Goal: Information Seeking & Learning: Learn about a topic

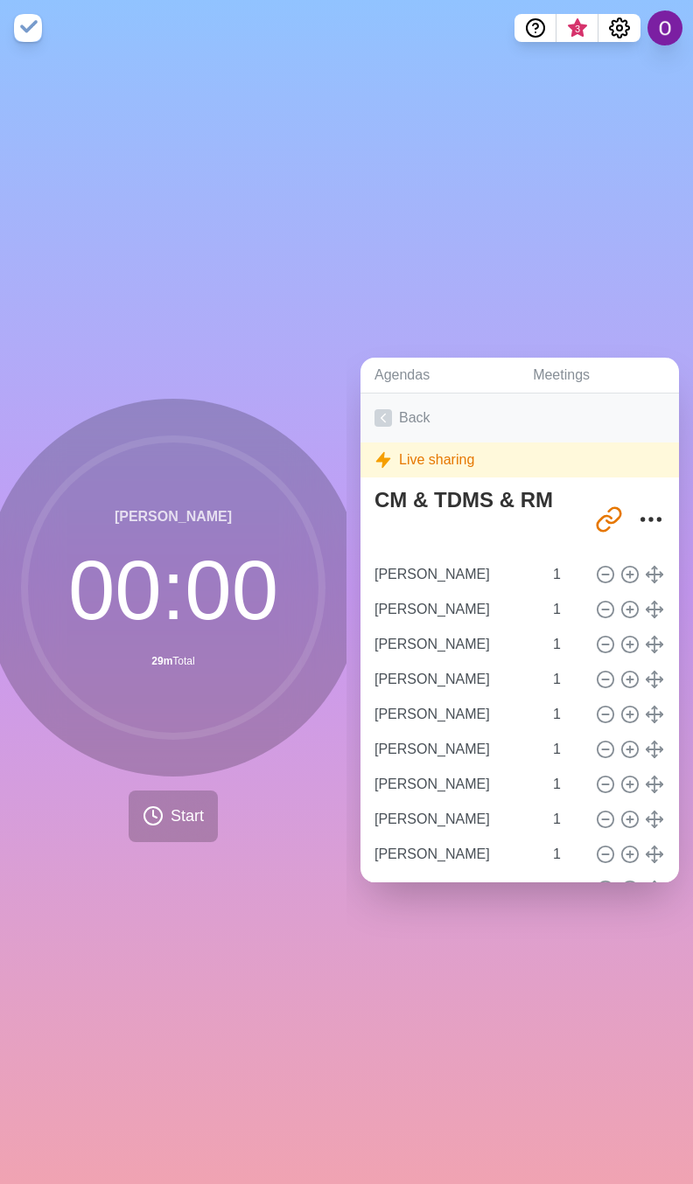
click at [378, 409] on icon at bounding box center [382, 417] width 17 height 17
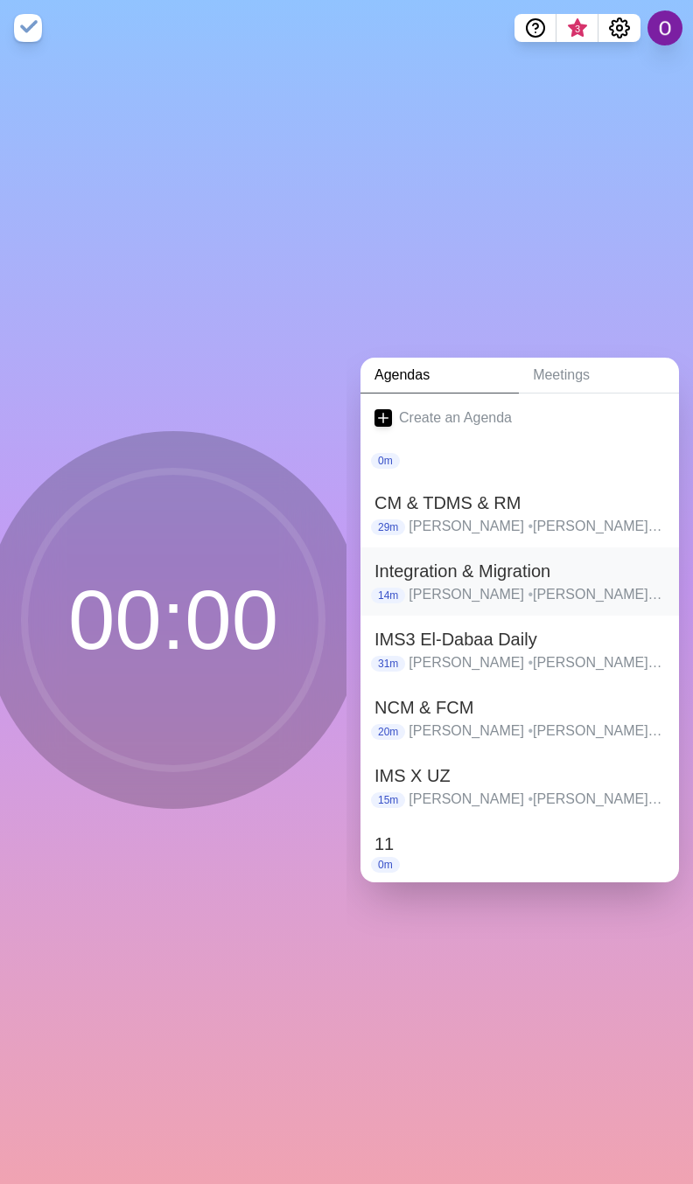
click at [436, 584] on p "[PERSON_NAME] • [PERSON_NAME] • [PERSON_NAME] • [PERSON_NAME] • [PERSON_NAME] •…" at bounding box center [536, 594] width 256 height 21
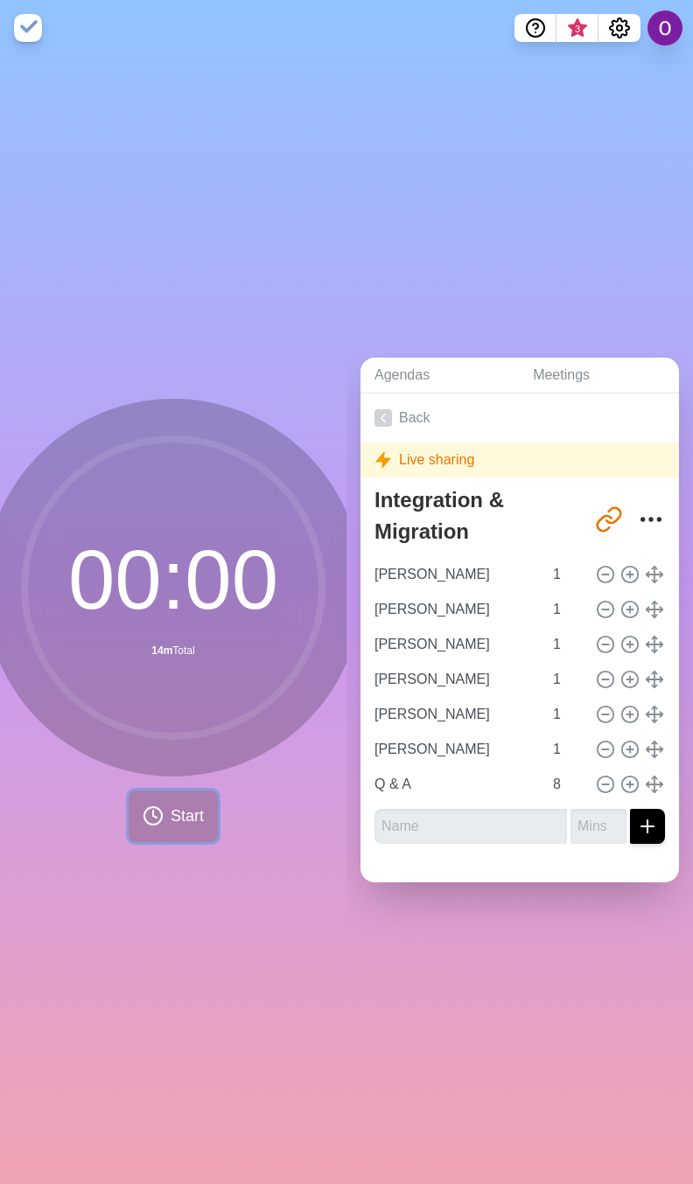
click at [171, 811] on span "Start" at bounding box center [187, 817] width 33 height 24
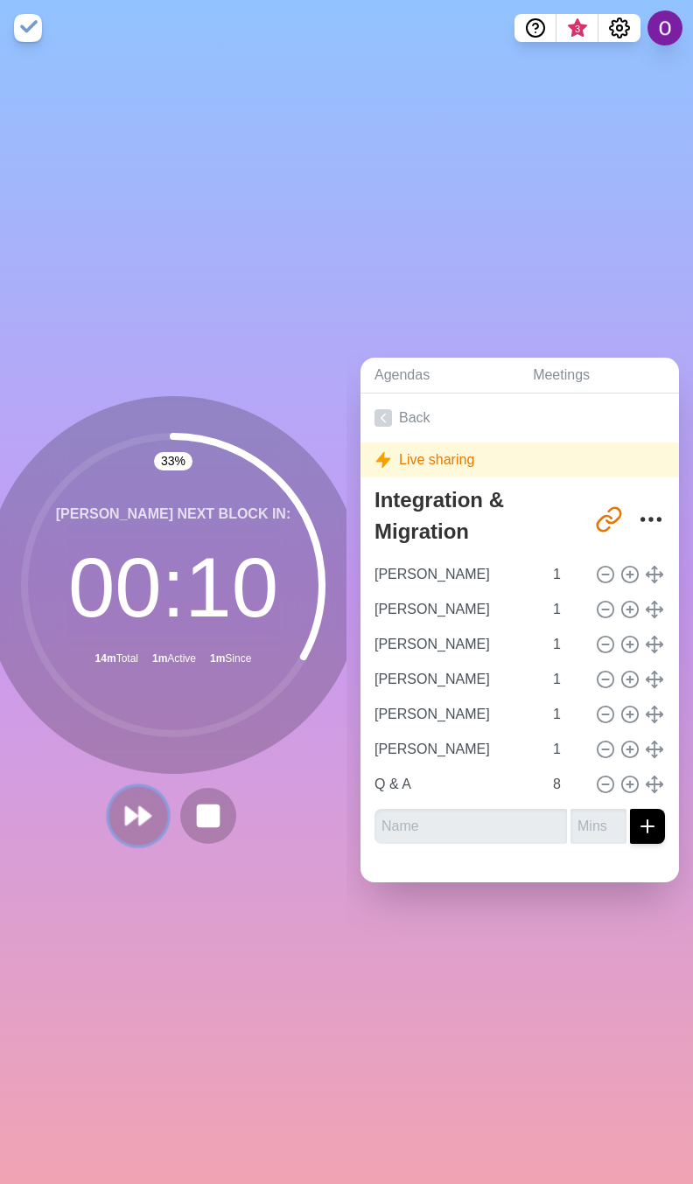
click at [134, 822] on button at bounding box center [137, 815] width 59 height 59
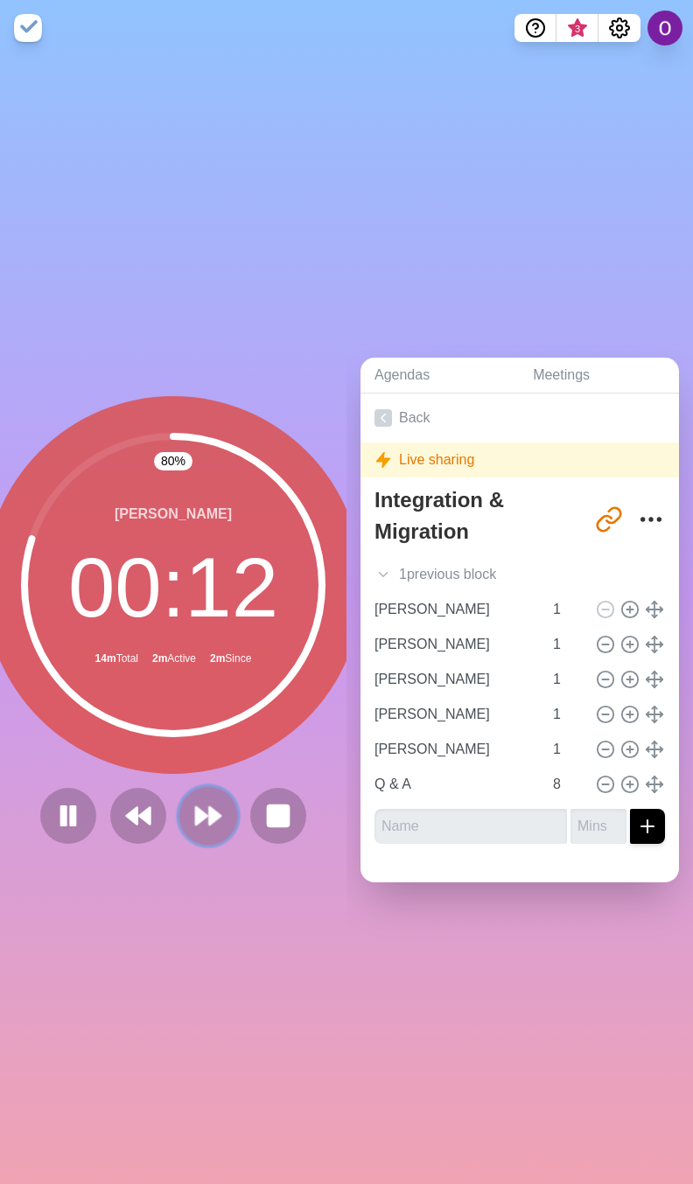
click at [178, 819] on button at bounding box center [207, 815] width 59 height 59
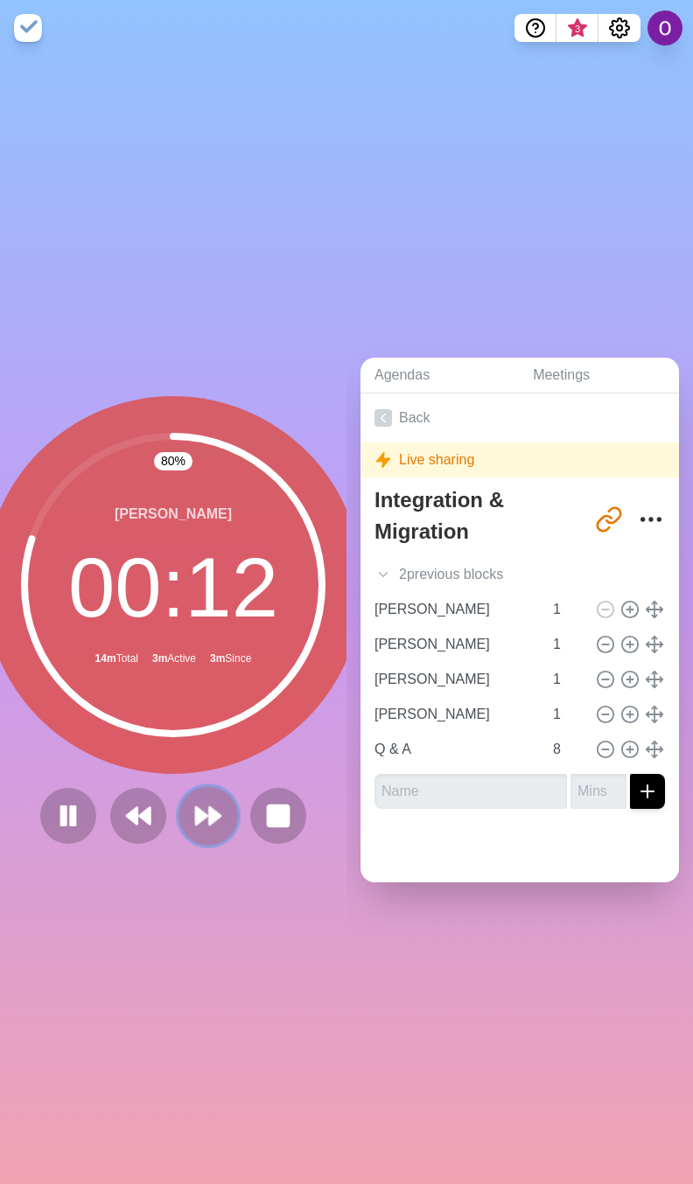
click at [196, 807] on polygon at bounding box center [201, 815] width 11 height 17
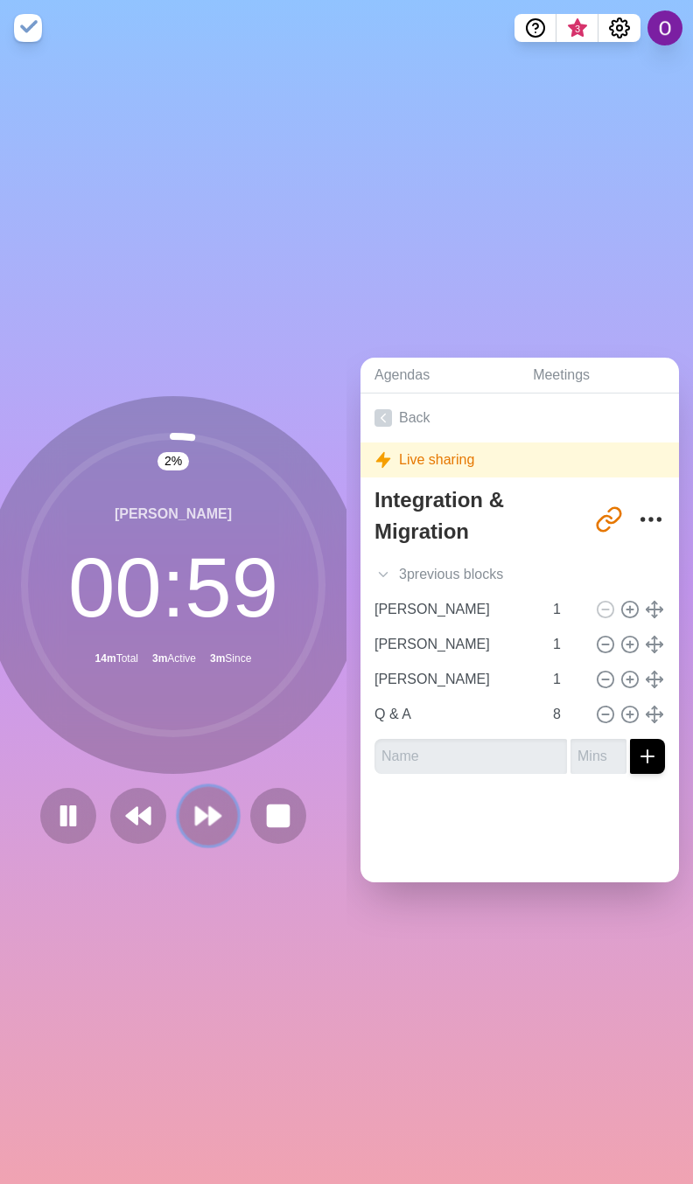
click at [196, 807] on polygon at bounding box center [201, 815] width 11 height 17
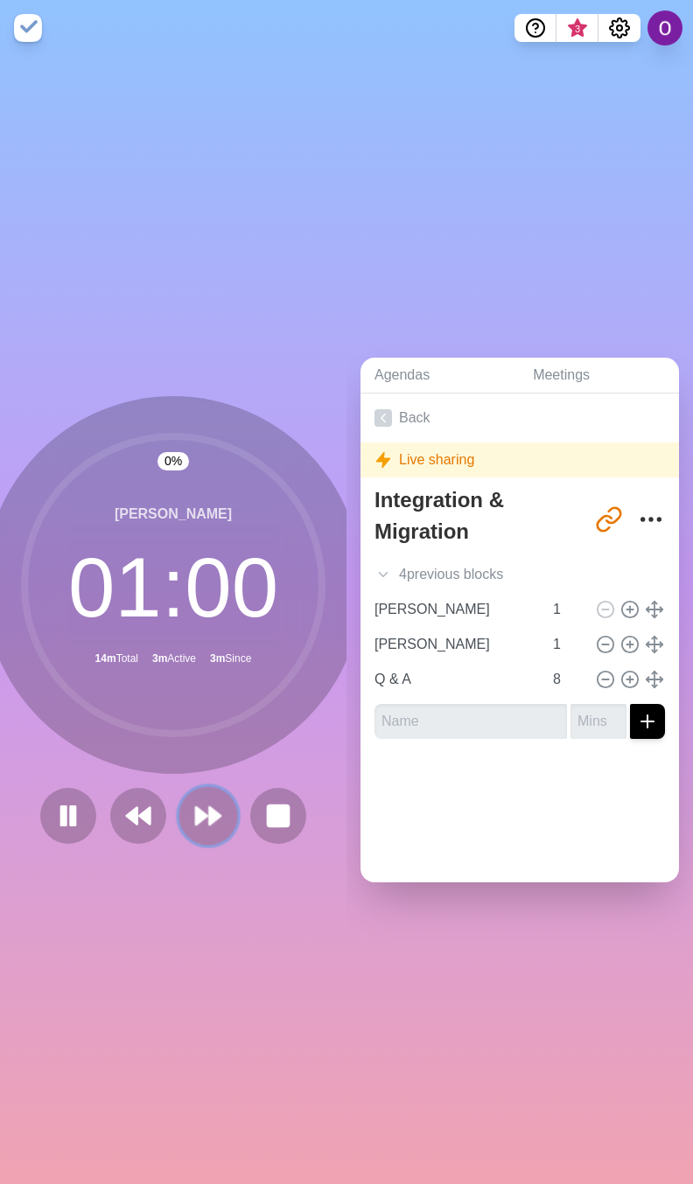
click at [198, 816] on icon at bounding box center [208, 816] width 30 height 30
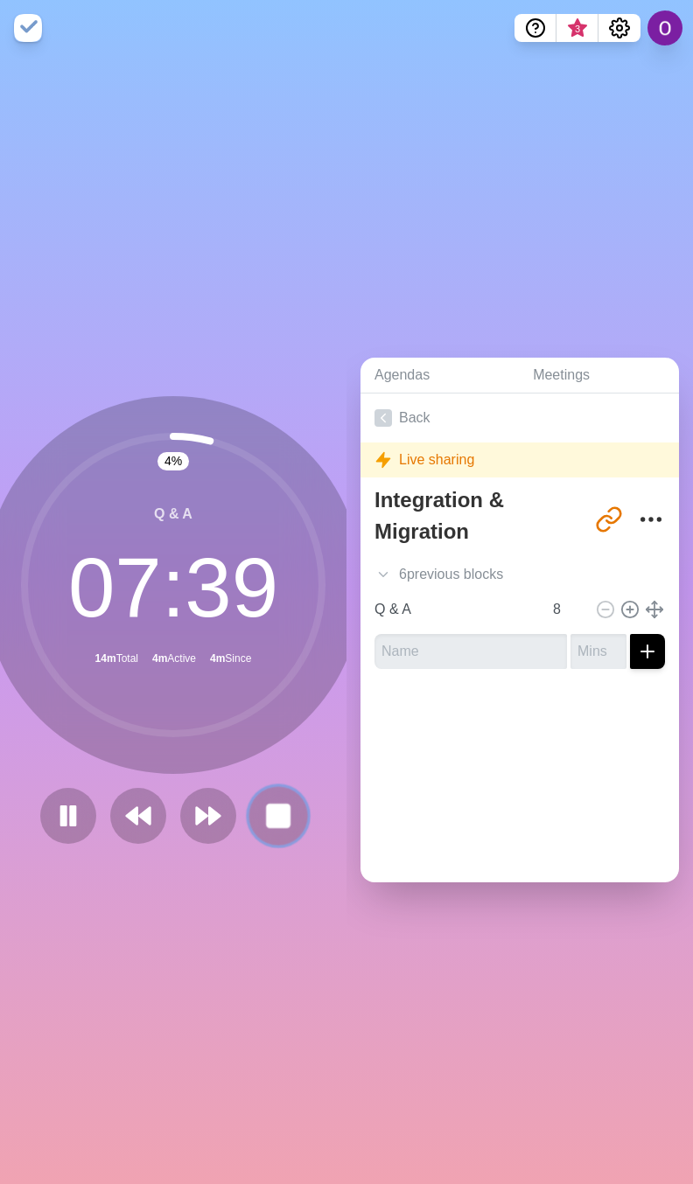
click at [271, 819] on icon at bounding box center [278, 816] width 30 height 30
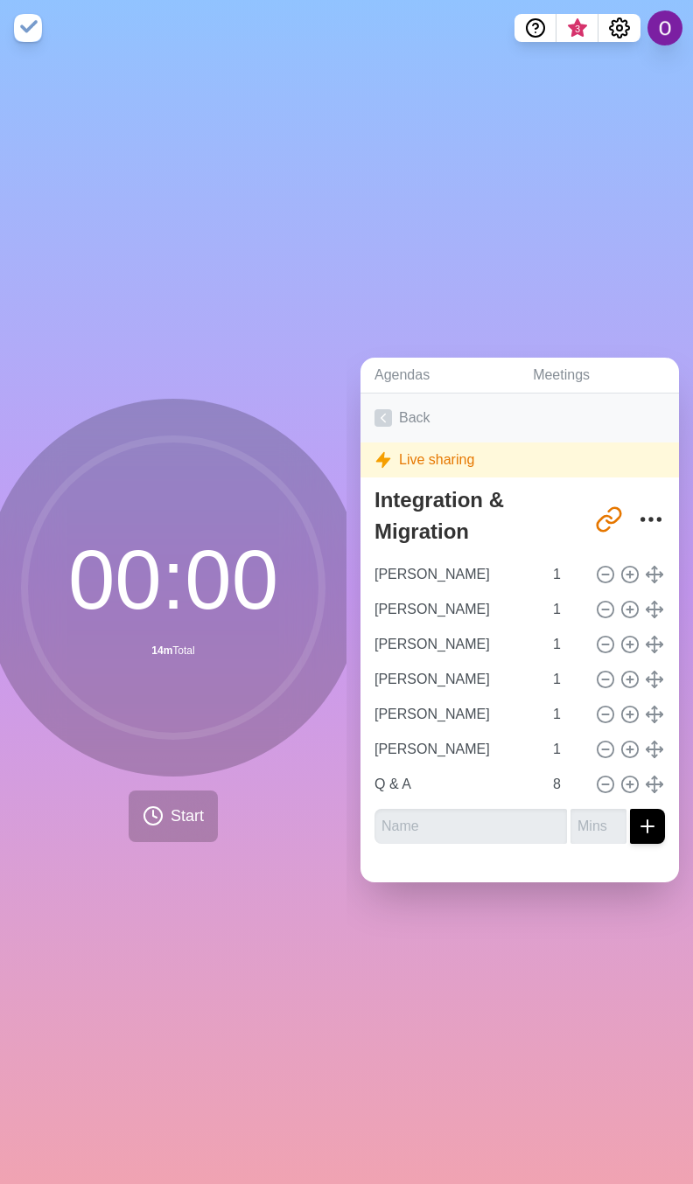
click at [387, 415] on icon at bounding box center [382, 417] width 17 height 17
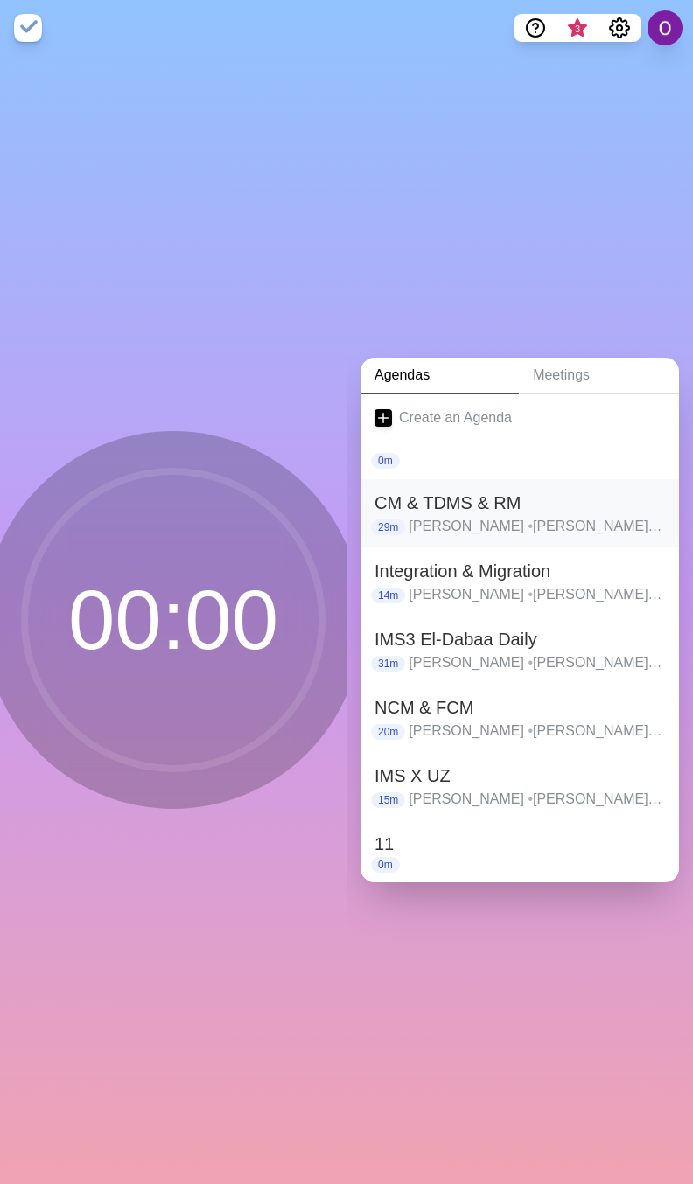
click at [436, 505] on h2 "CM & TDMS & RM" at bounding box center [519, 503] width 290 height 26
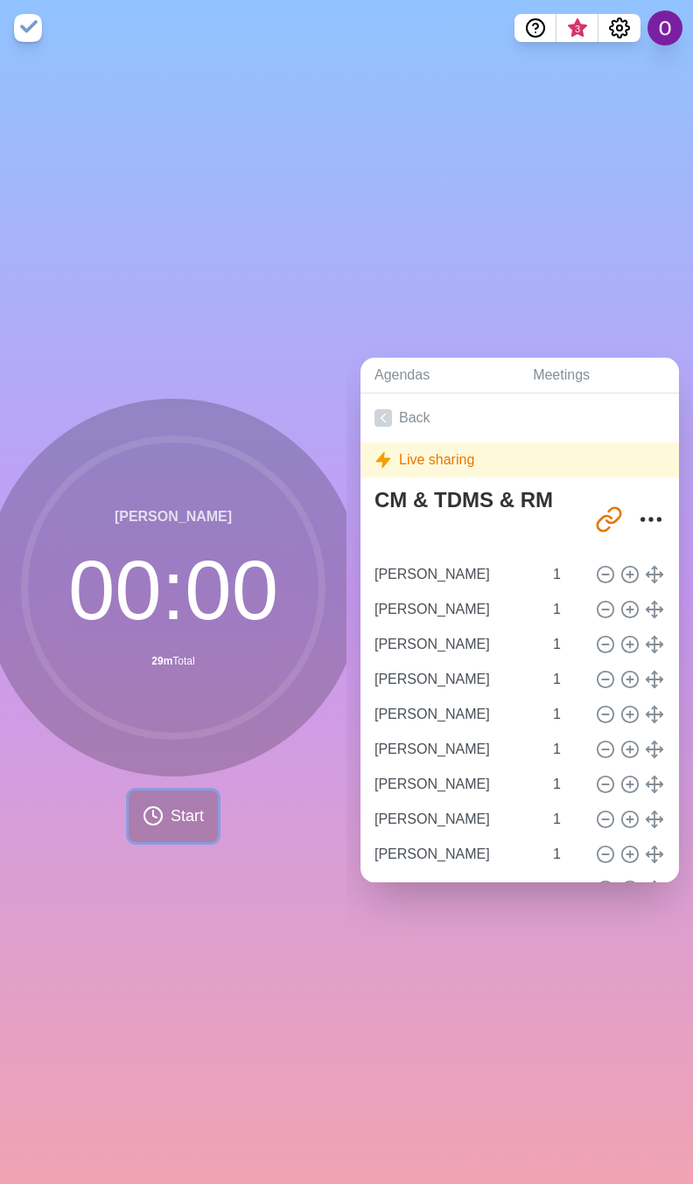
click at [185, 808] on span "Start" at bounding box center [187, 817] width 33 height 24
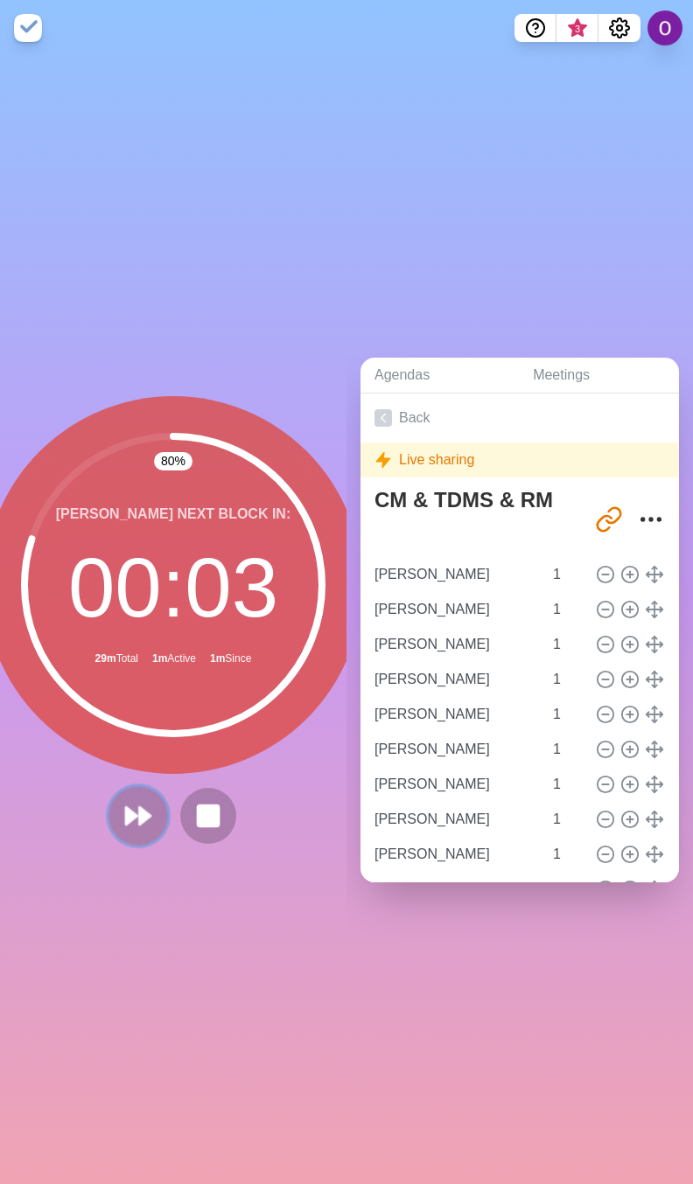
click at [139, 812] on polygon at bounding box center [144, 815] width 11 height 17
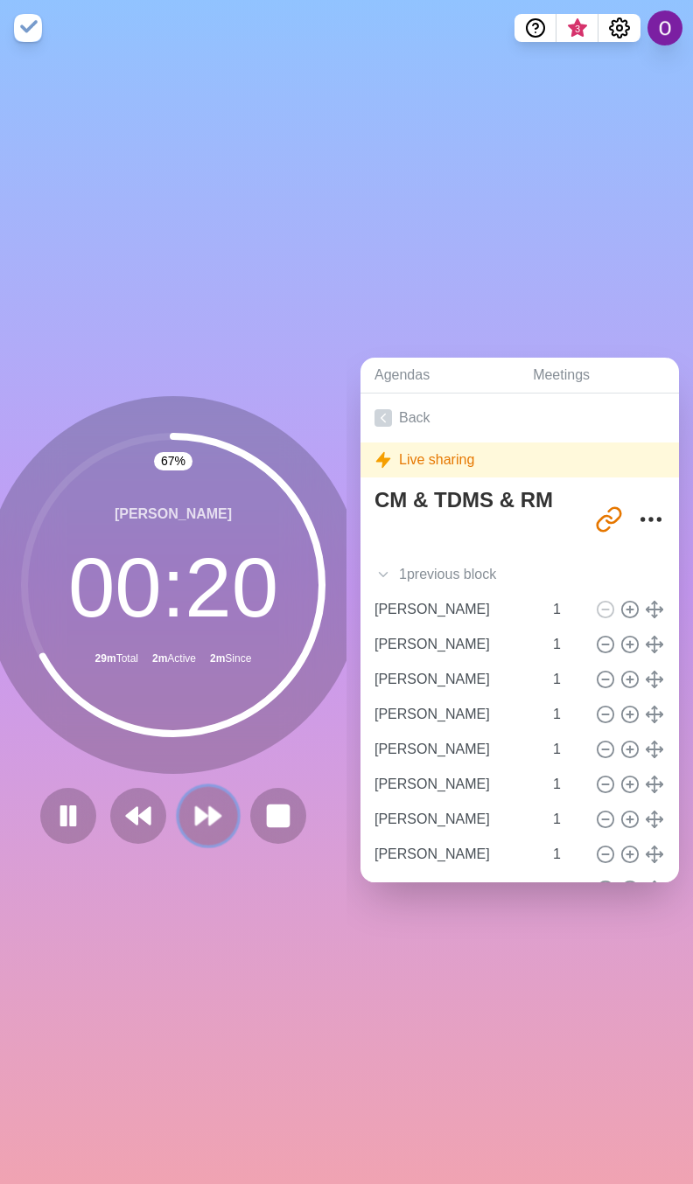
click at [195, 816] on icon at bounding box center [208, 816] width 30 height 30
click at [209, 808] on polygon at bounding box center [214, 815] width 11 height 17
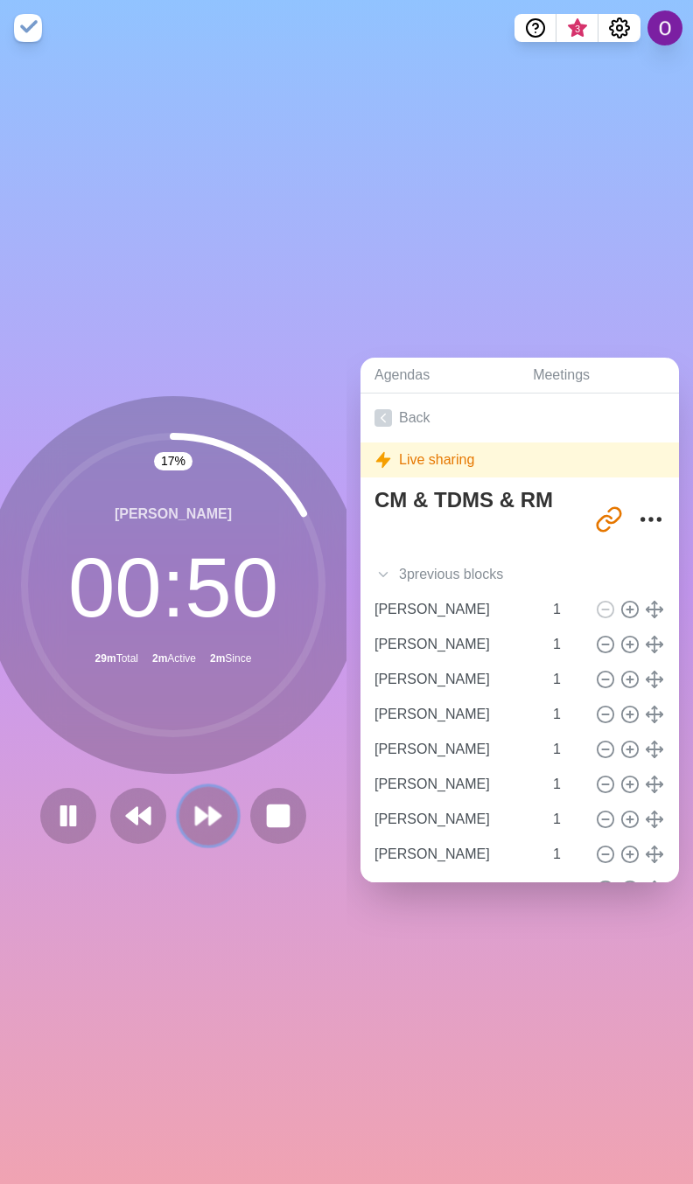
click at [193, 816] on icon at bounding box center [208, 816] width 30 height 30
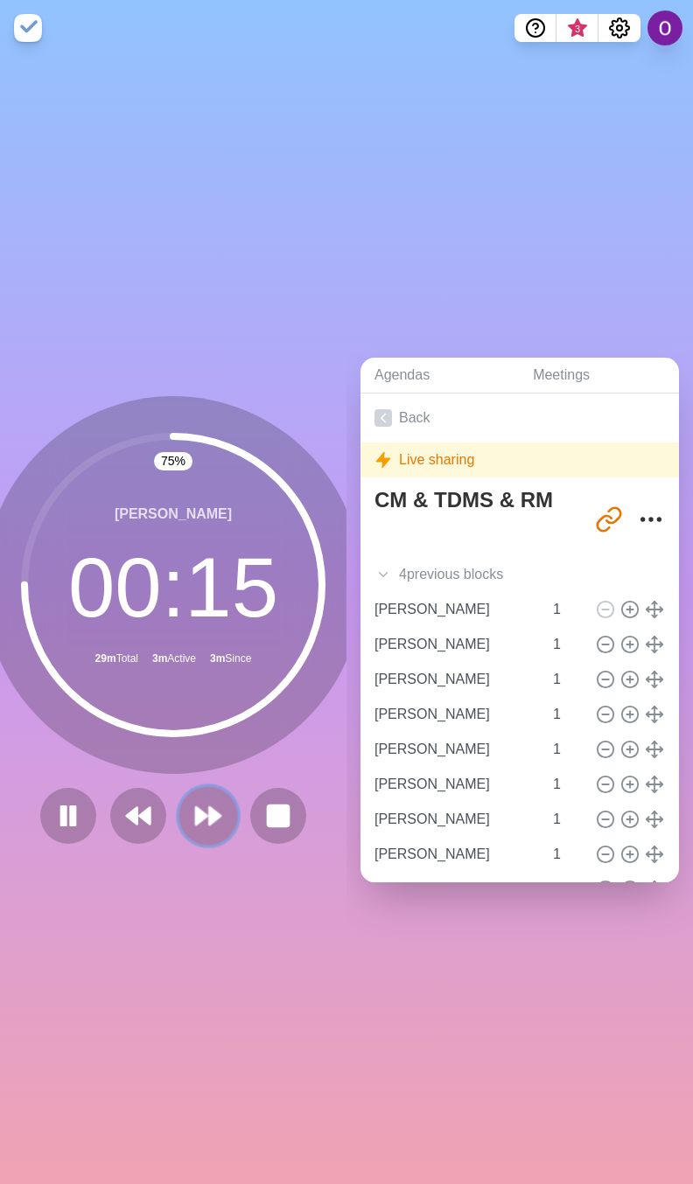
click at [196, 808] on polygon at bounding box center [201, 815] width 11 height 17
click at [198, 813] on icon at bounding box center [208, 816] width 30 height 30
click at [209, 807] on polygon at bounding box center [214, 815] width 11 height 17
click at [209, 812] on polygon at bounding box center [214, 815] width 11 height 17
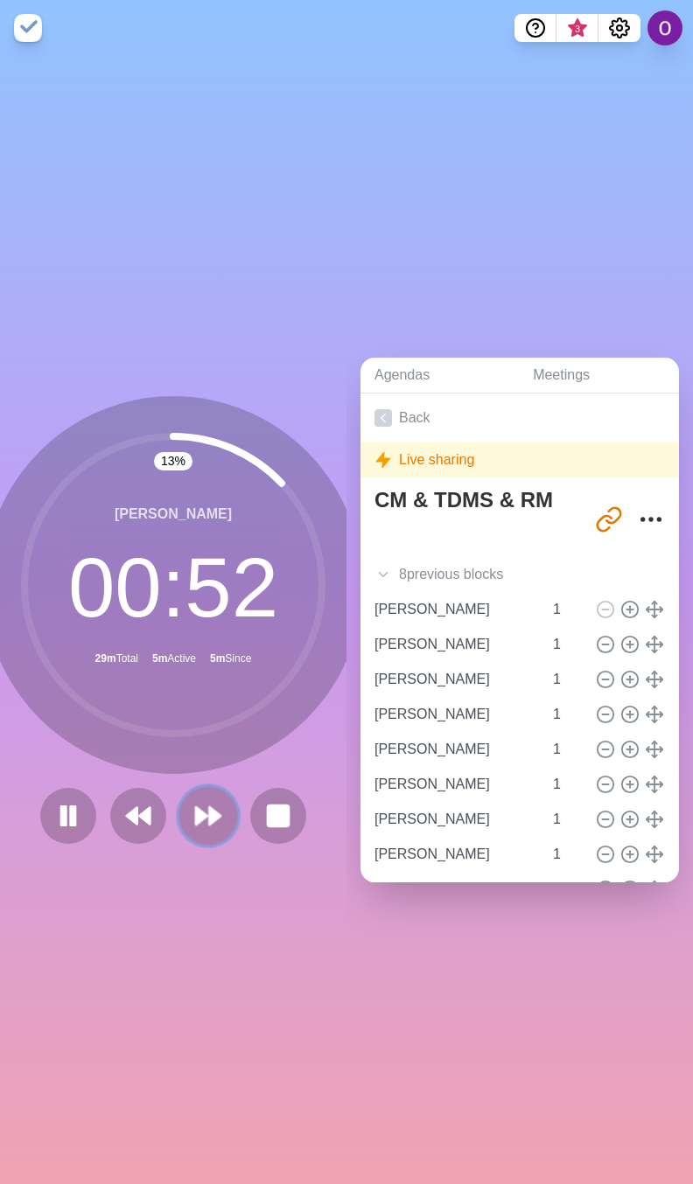
click at [209, 807] on polygon at bounding box center [214, 815] width 11 height 17
click at [211, 801] on icon at bounding box center [208, 816] width 30 height 30
click at [211, 819] on icon at bounding box center [208, 816] width 30 height 30
click at [209, 808] on polygon at bounding box center [214, 815] width 11 height 17
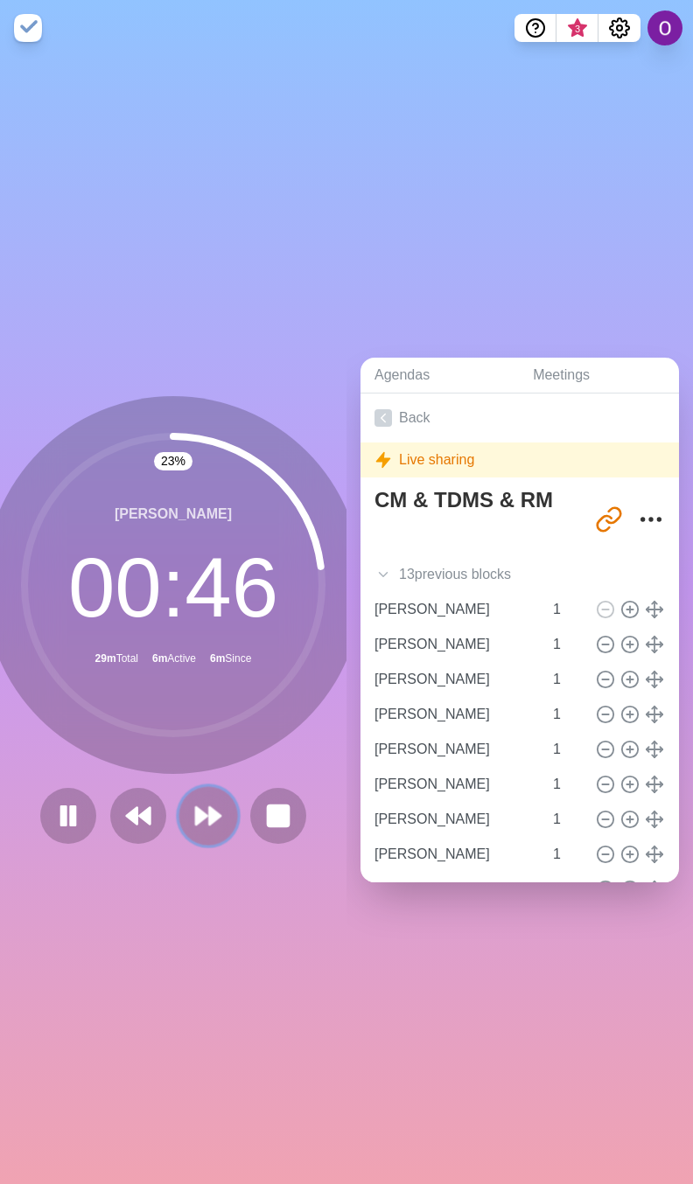
click at [205, 816] on icon at bounding box center [208, 816] width 30 height 30
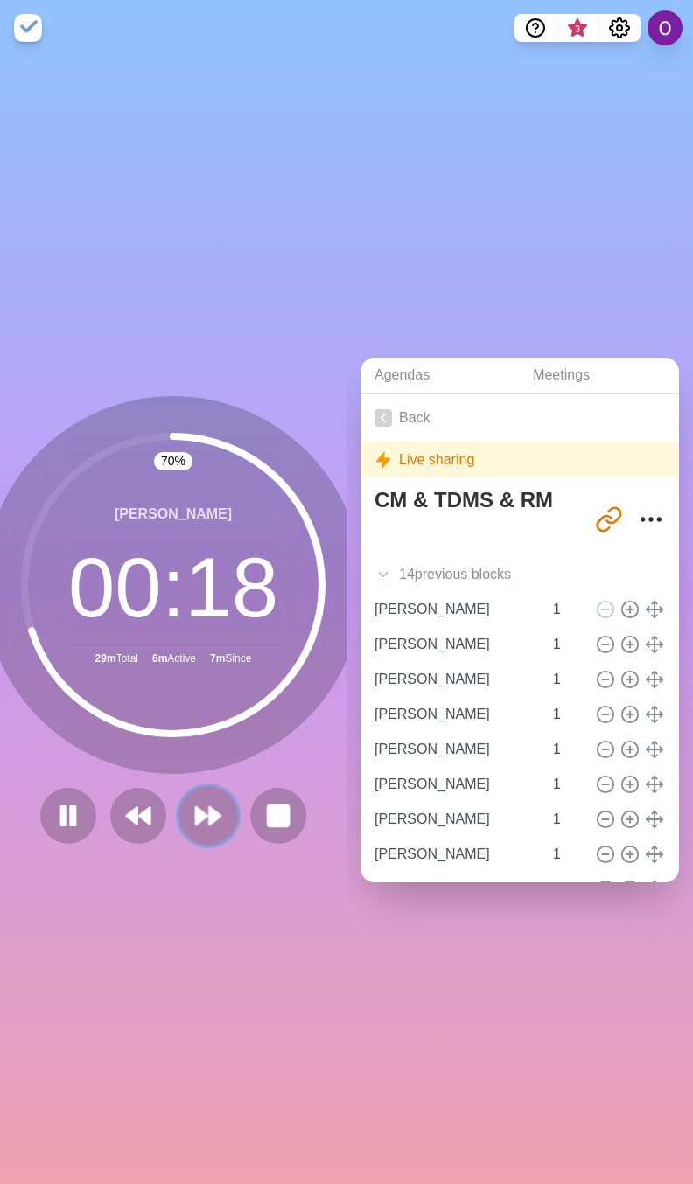
click at [196, 807] on polygon at bounding box center [201, 815] width 11 height 17
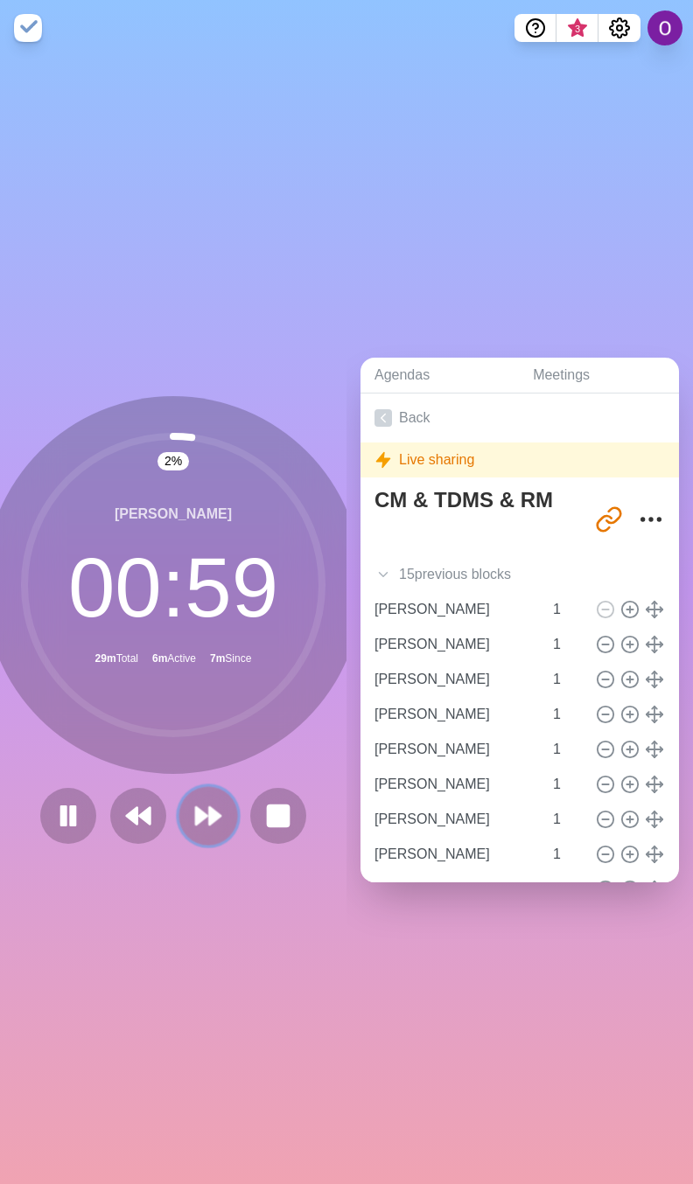
click at [196, 807] on polygon at bounding box center [201, 815] width 11 height 17
click at [206, 812] on icon at bounding box center [208, 816] width 30 height 30
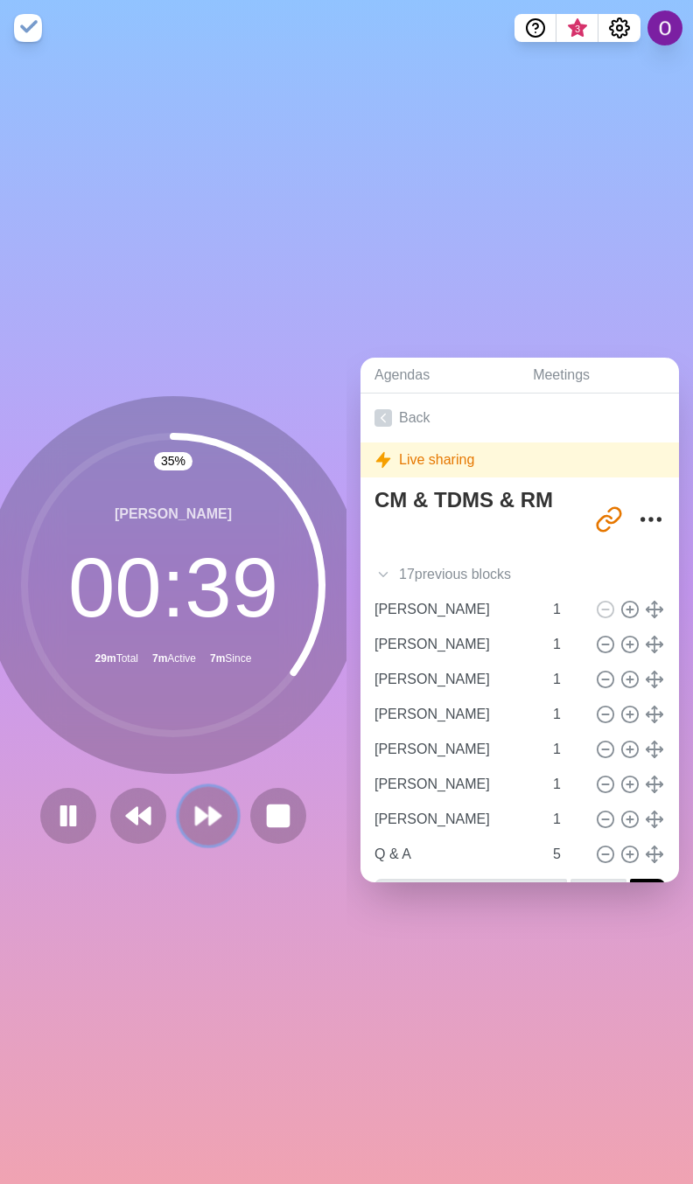
click at [209, 807] on polygon at bounding box center [214, 815] width 11 height 17
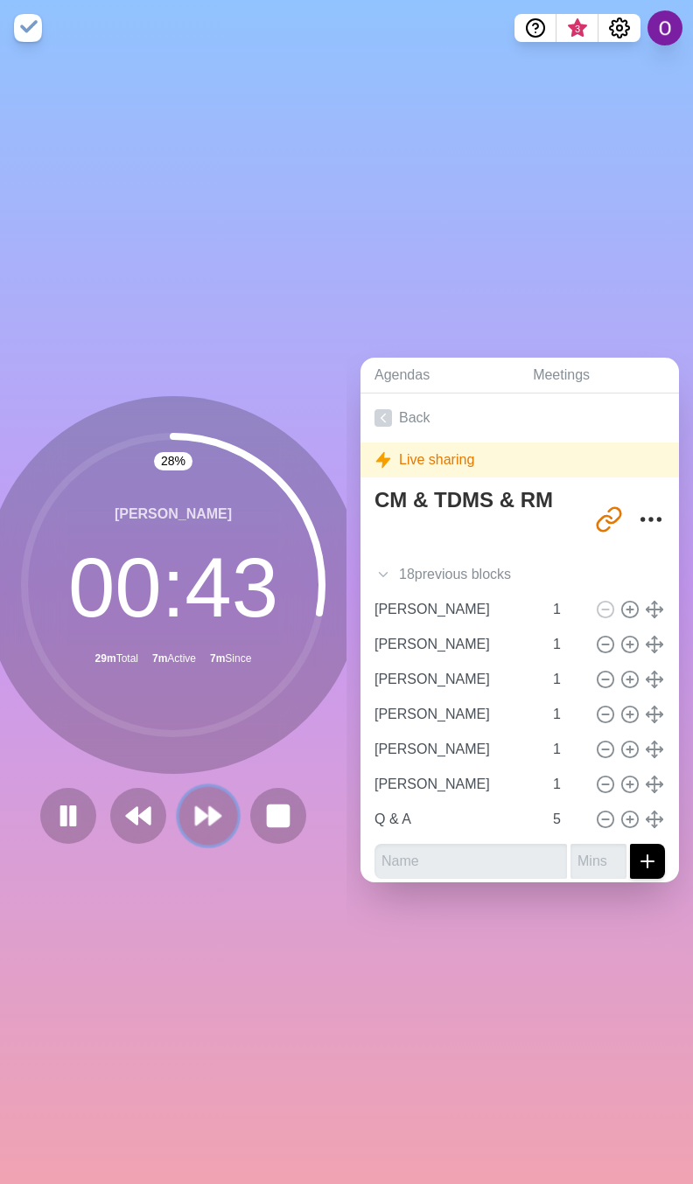
click at [195, 801] on icon at bounding box center [208, 816] width 30 height 30
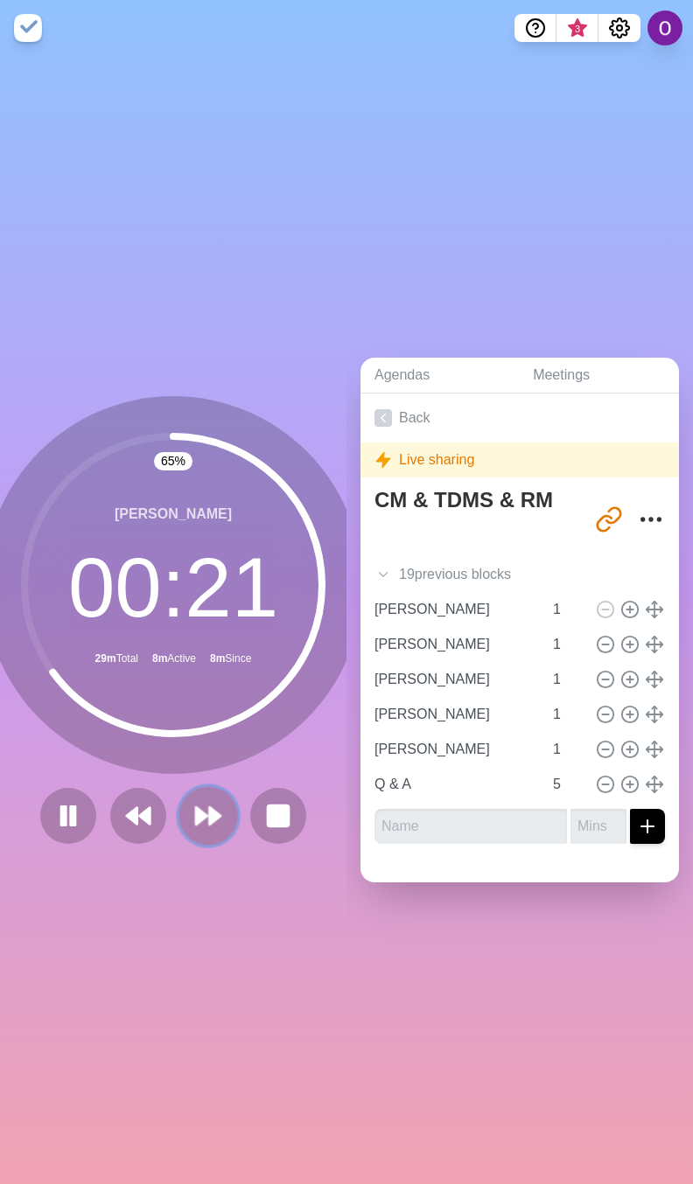
click at [209, 812] on polygon at bounding box center [214, 815] width 11 height 17
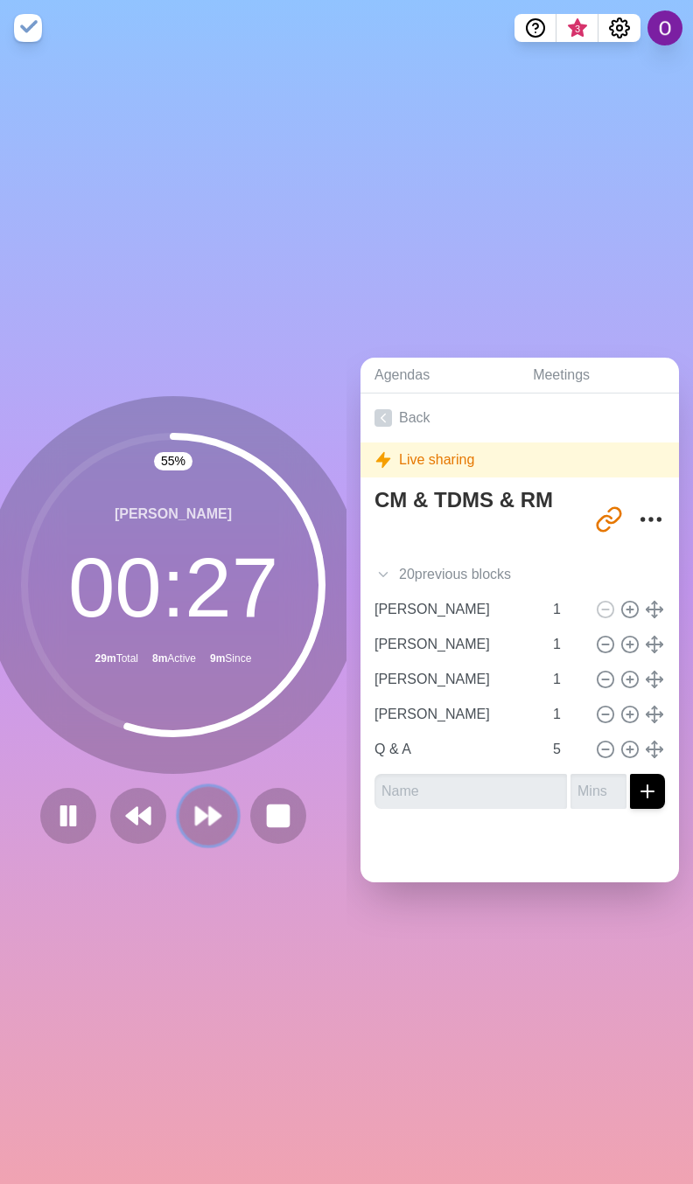
click at [202, 816] on icon at bounding box center [208, 816] width 30 height 30
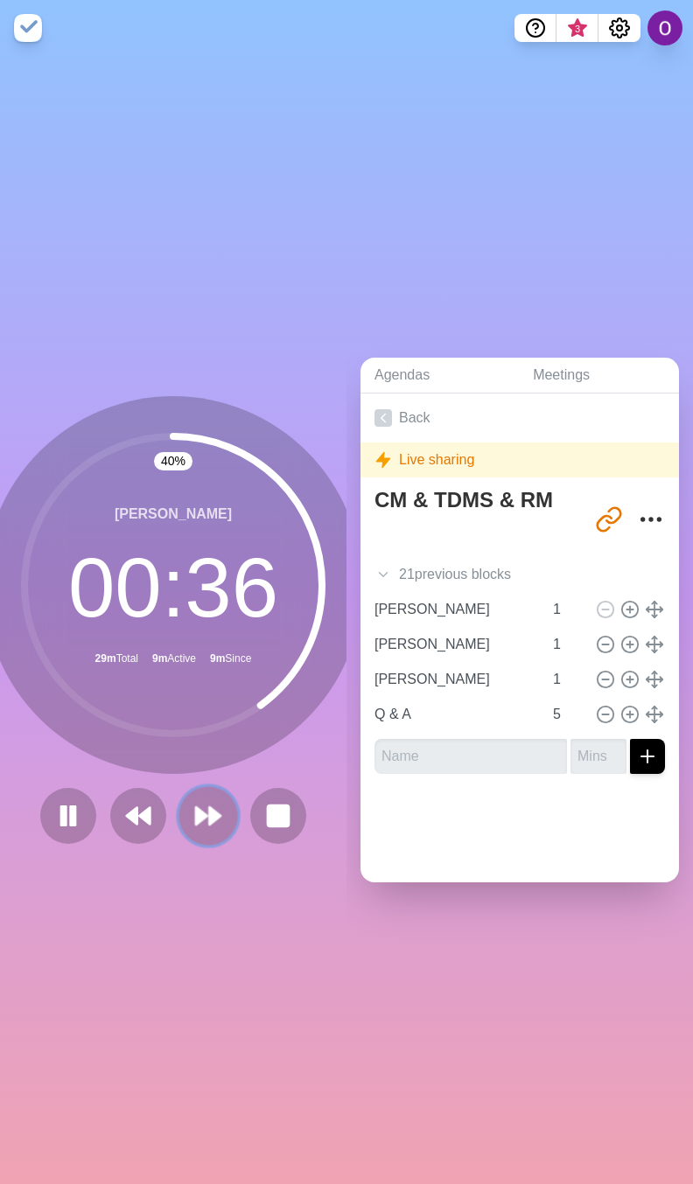
click at [223, 816] on button at bounding box center [207, 815] width 59 height 59
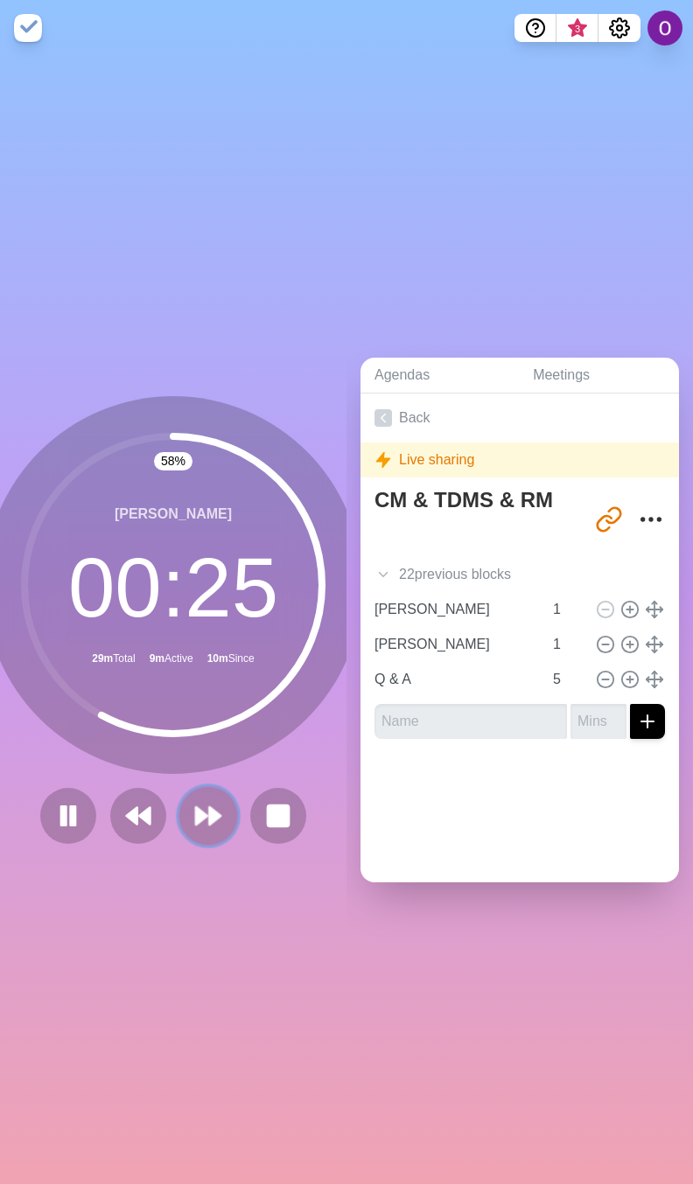
click at [196, 809] on polygon at bounding box center [201, 815] width 11 height 17
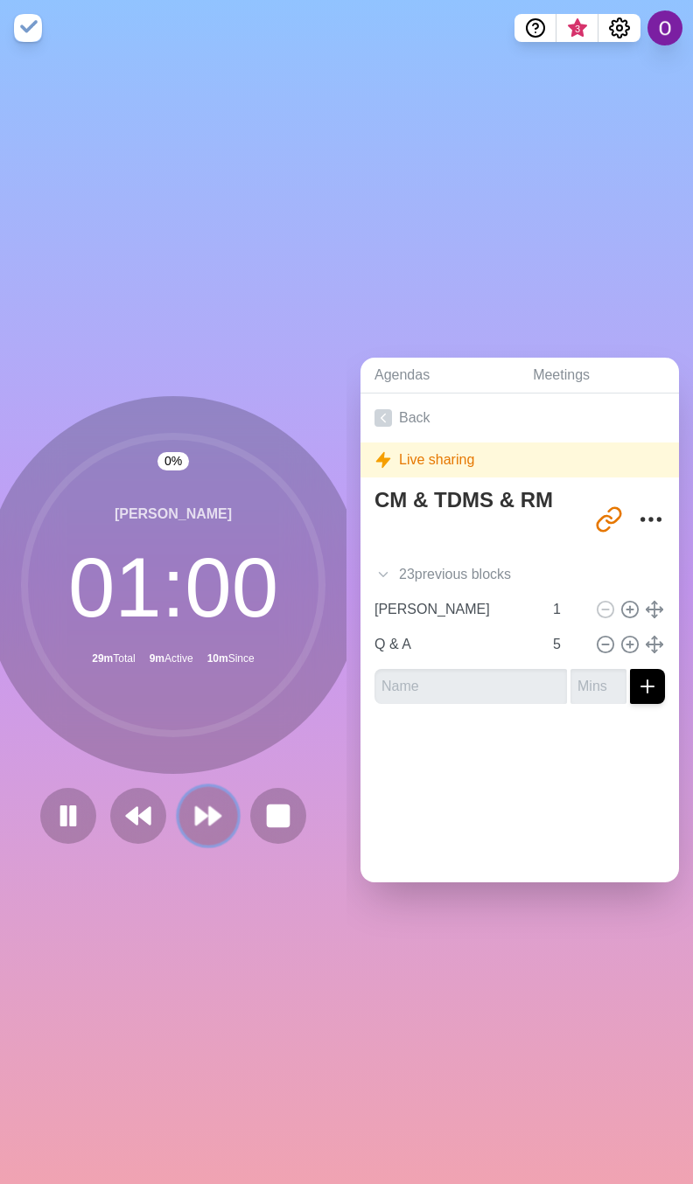
click at [196, 809] on polygon at bounding box center [201, 815] width 11 height 17
